Goal: Browse casually

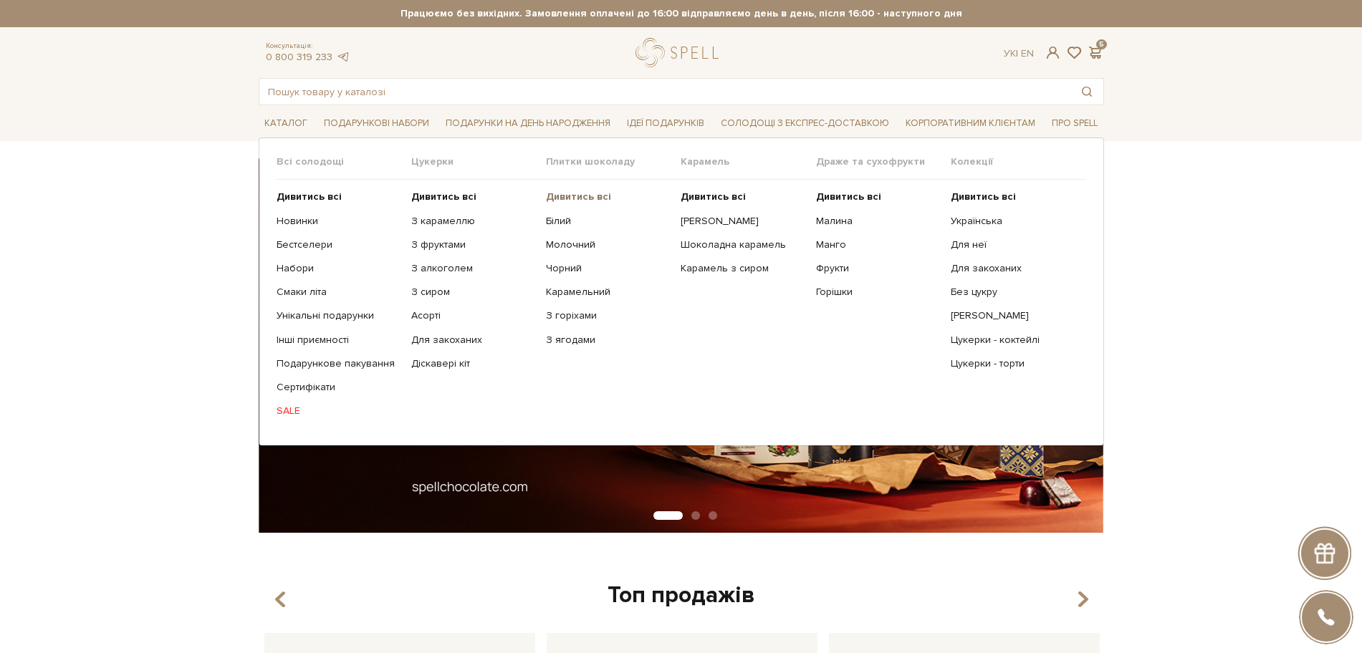
click at [589, 198] on b "Дивитись всі" at bounding box center [578, 197] width 65 height 12
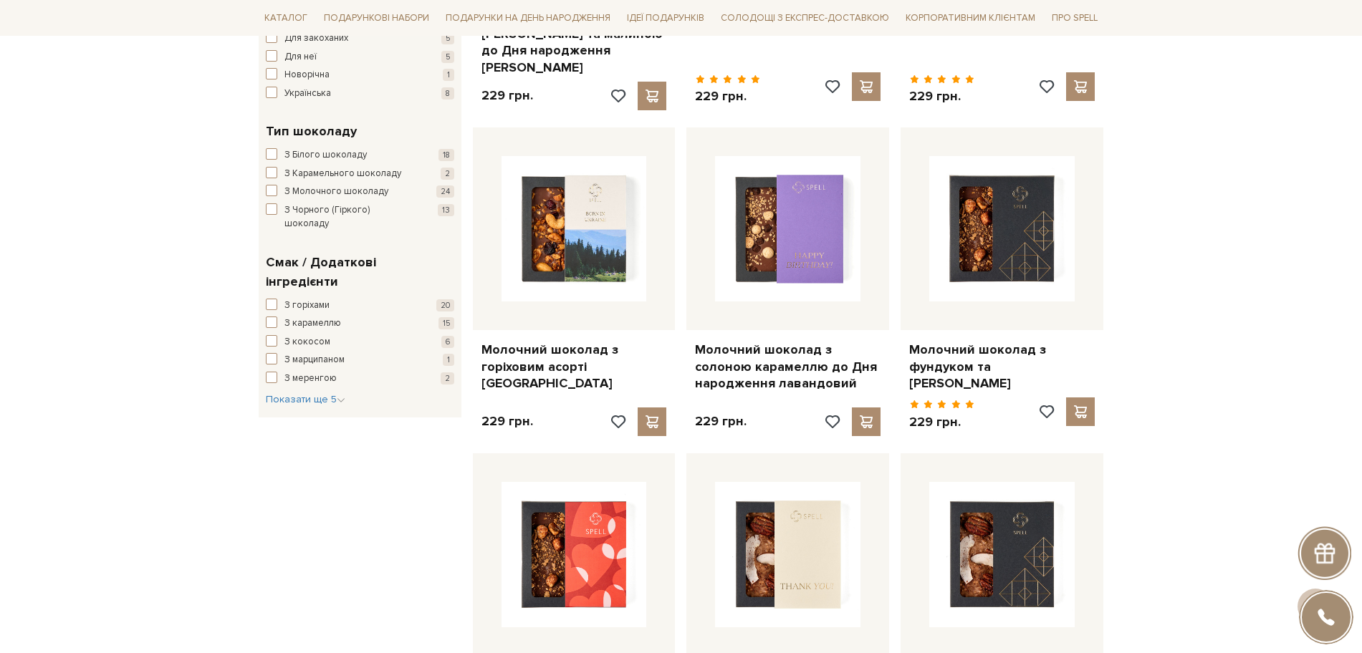
scroll to position [627, 0]
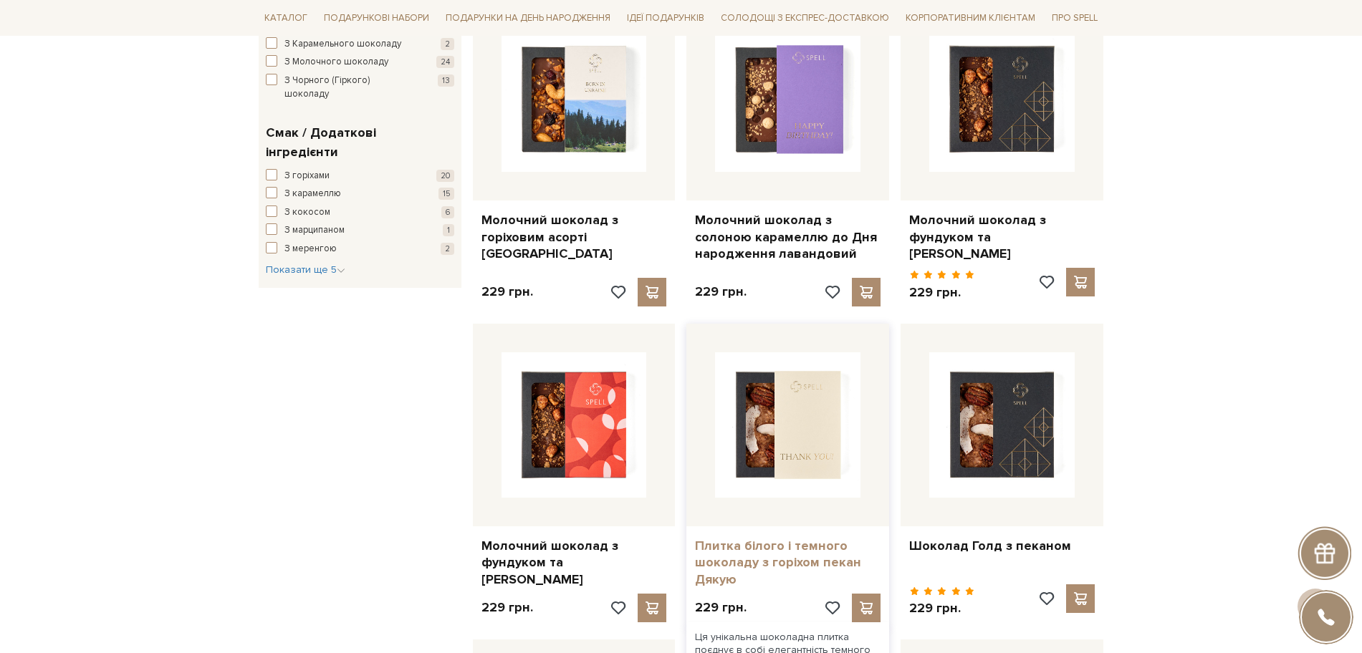
click at [834, 544] on link "Плитка білого і темного шоколаду з горіхом пекан Дякую" at bounding box center [788, 563] width 186 height 50
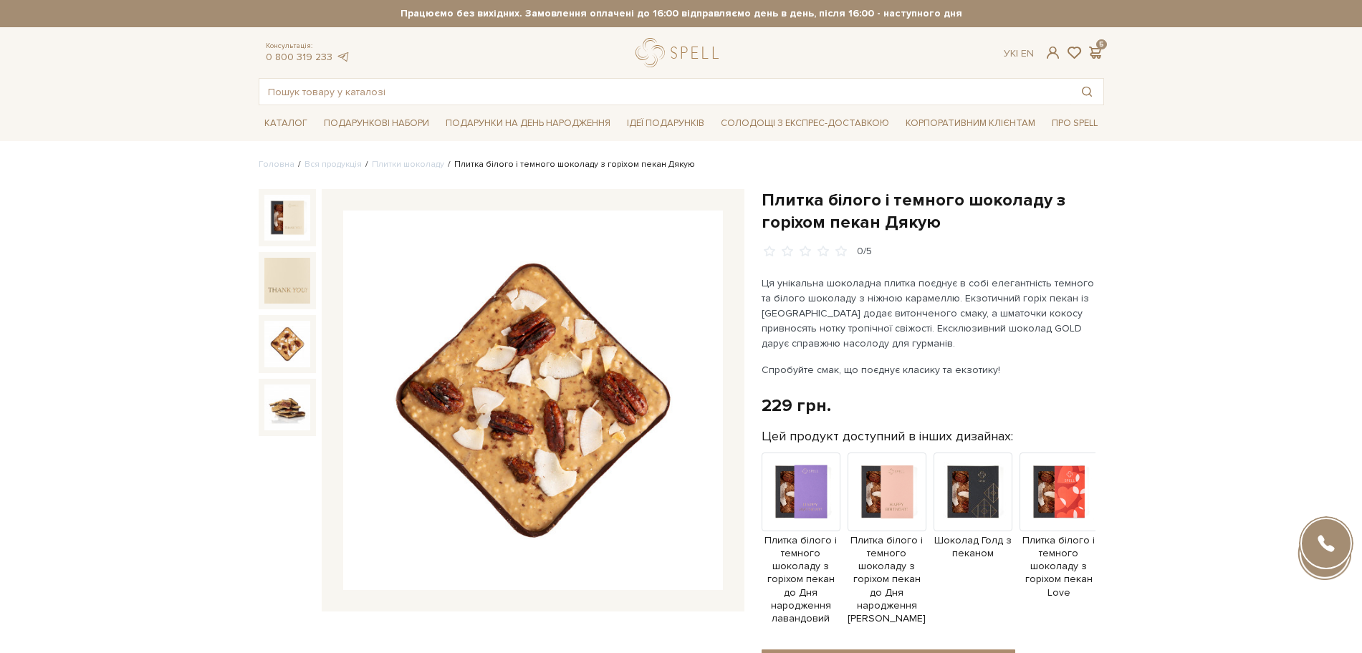
click at [265, 331] on img at bounding box center [287, 344] width 46 height 46
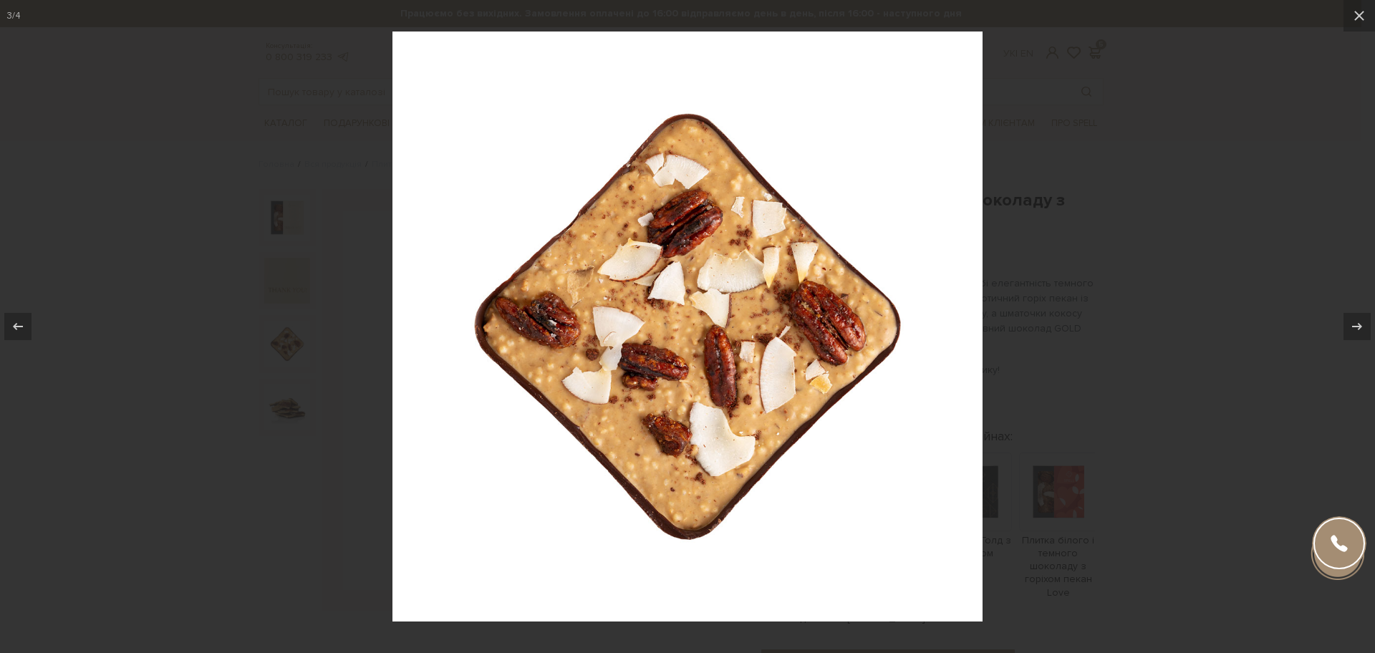
click at [208, 371] on div at bounding box center [687, 326] width 1375 height 653
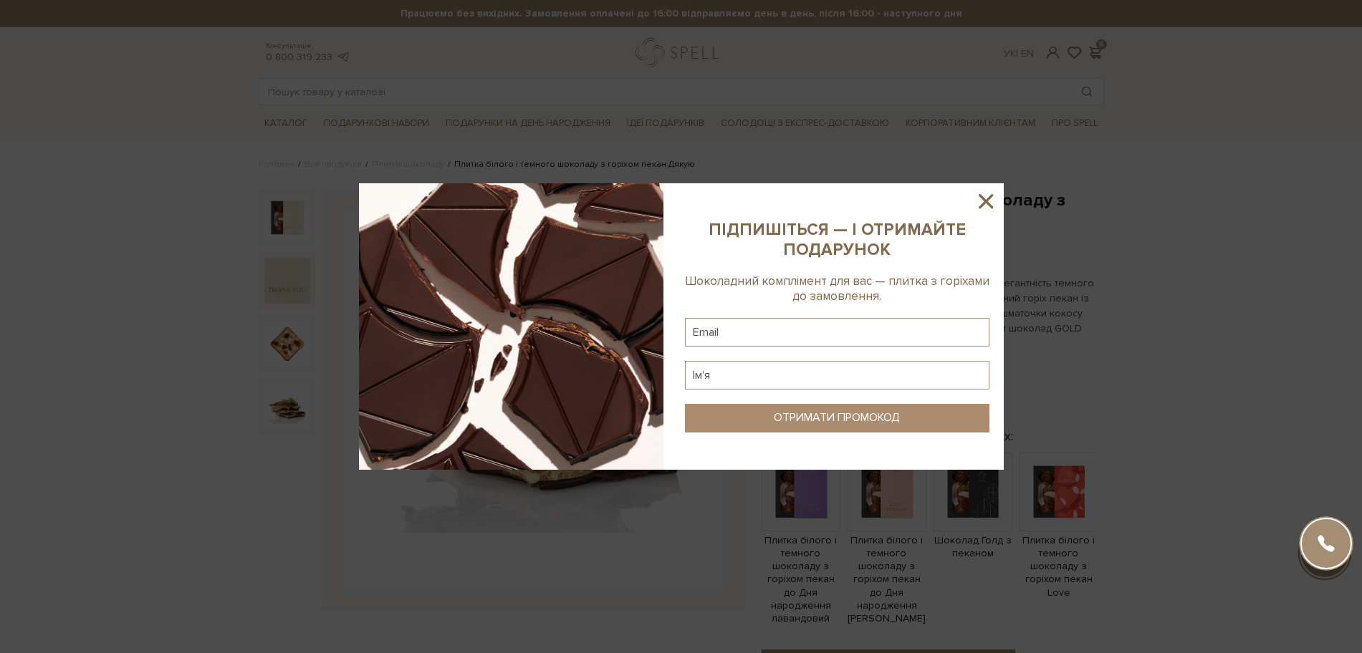
click at [985, 202] on icon at bounding box center [985, 201] width 14 height 14
